Goal: Navigation & Orientation: Find specific page/section

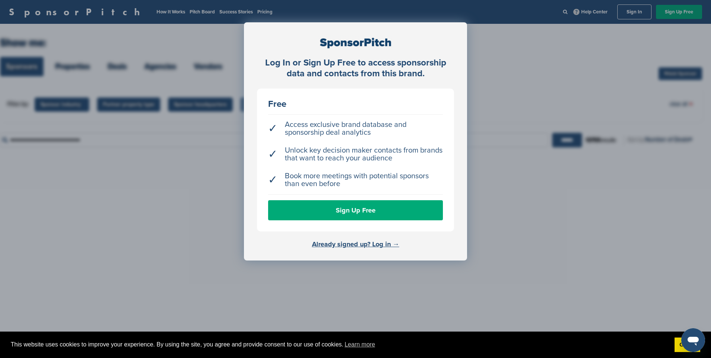
click at [200, 48] on div "Log In or Sign Up Free to access sponsorship data and contacts from this brand.…" at bounding box center [355, 197] width 711 height 395
click at [678, 345] on link "Got it!" at bounding box center [687, 344] width 26 height 15
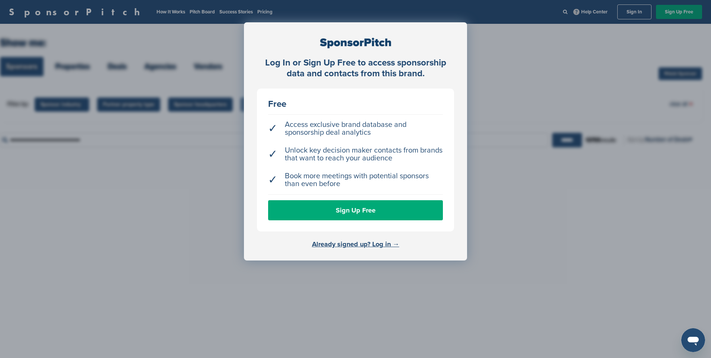
click at [355, 239] on div "Log In or Sign Up Free to access sponsorship data and contacts from this brand.…" at bounding box center [355, 141] width 223 height 238
click at [355, 247] on link "Already signed up? Log in →" at bounding box center [355, 244] width 87 height 8
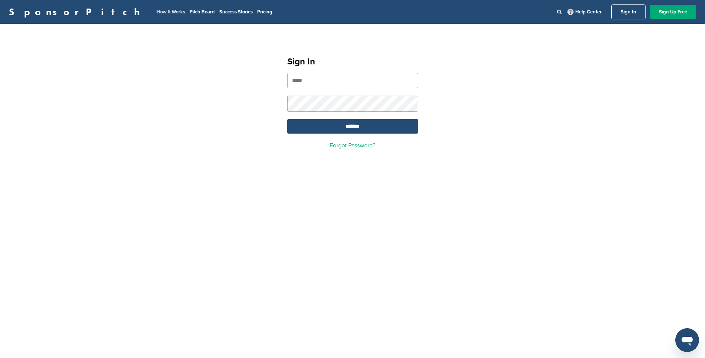
click at [157, 9] on link "How It Works" at bounding box center [171, 12] width 29 height 6
